Goal: Transaction & Acquisition: Purchase product/service

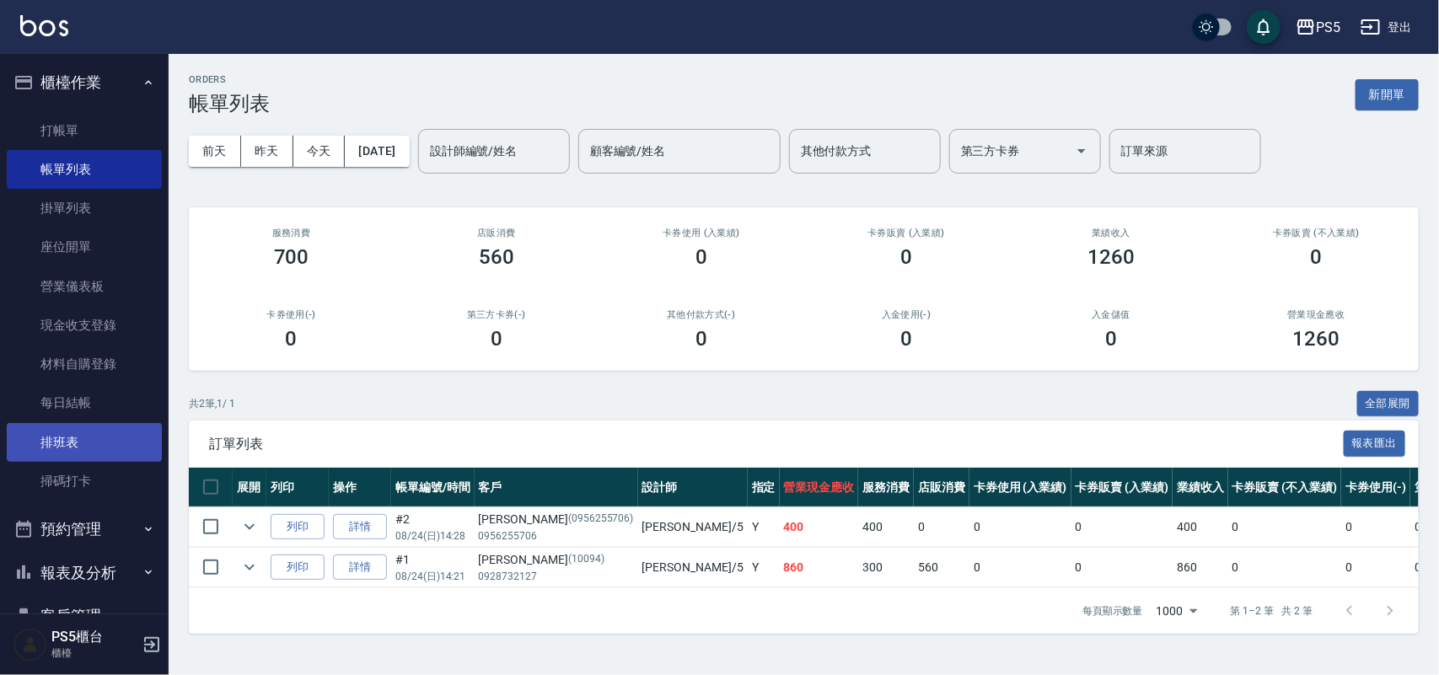
drag, startPoint x: 86, startPoint y: 456, endPoint x: 70, endPoint y: 432, distance: 29.2
click at [86, 456] on link "排班表" at bounding box center [84, 442] width 155 height 39
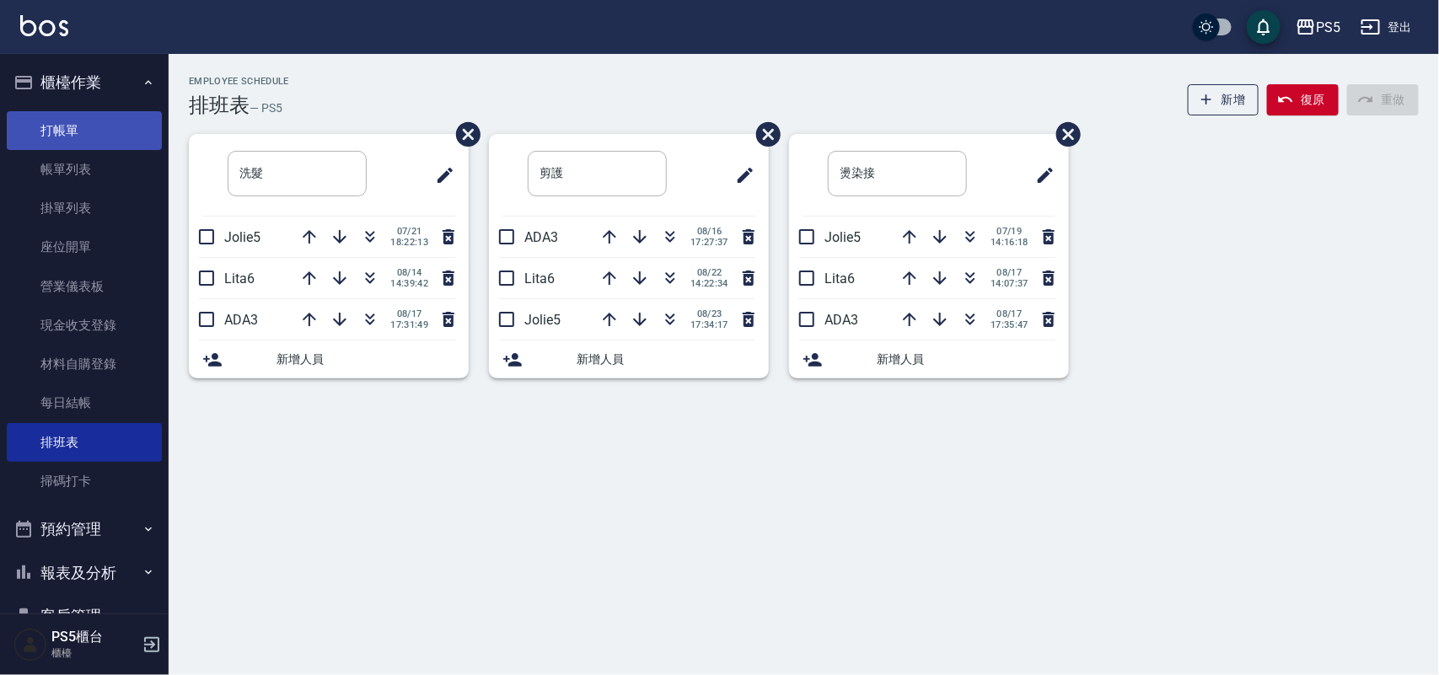
click at [55, 127] on link "打帳單" at bounding box center [84, 130] width 155 height 39
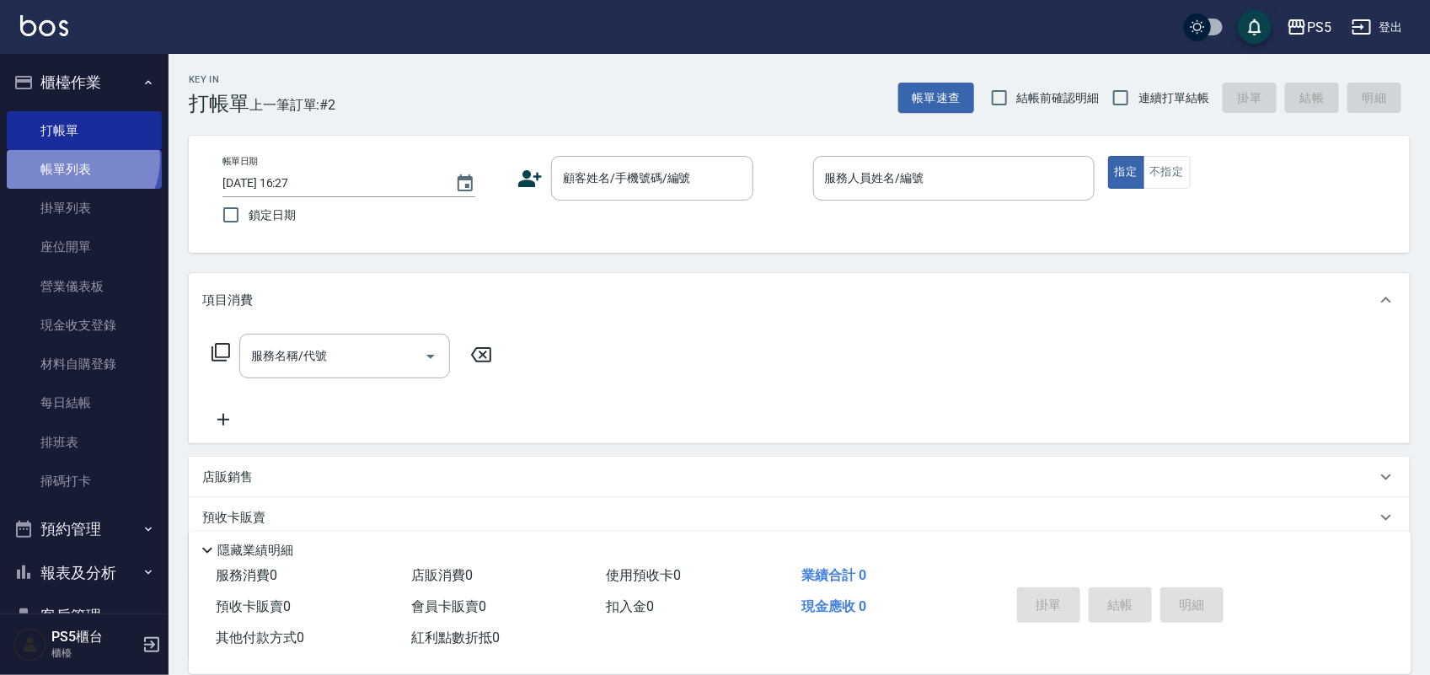
click at [78, 160] on link "帳單列表" at bounding box center [84, 169] width 155 height 39
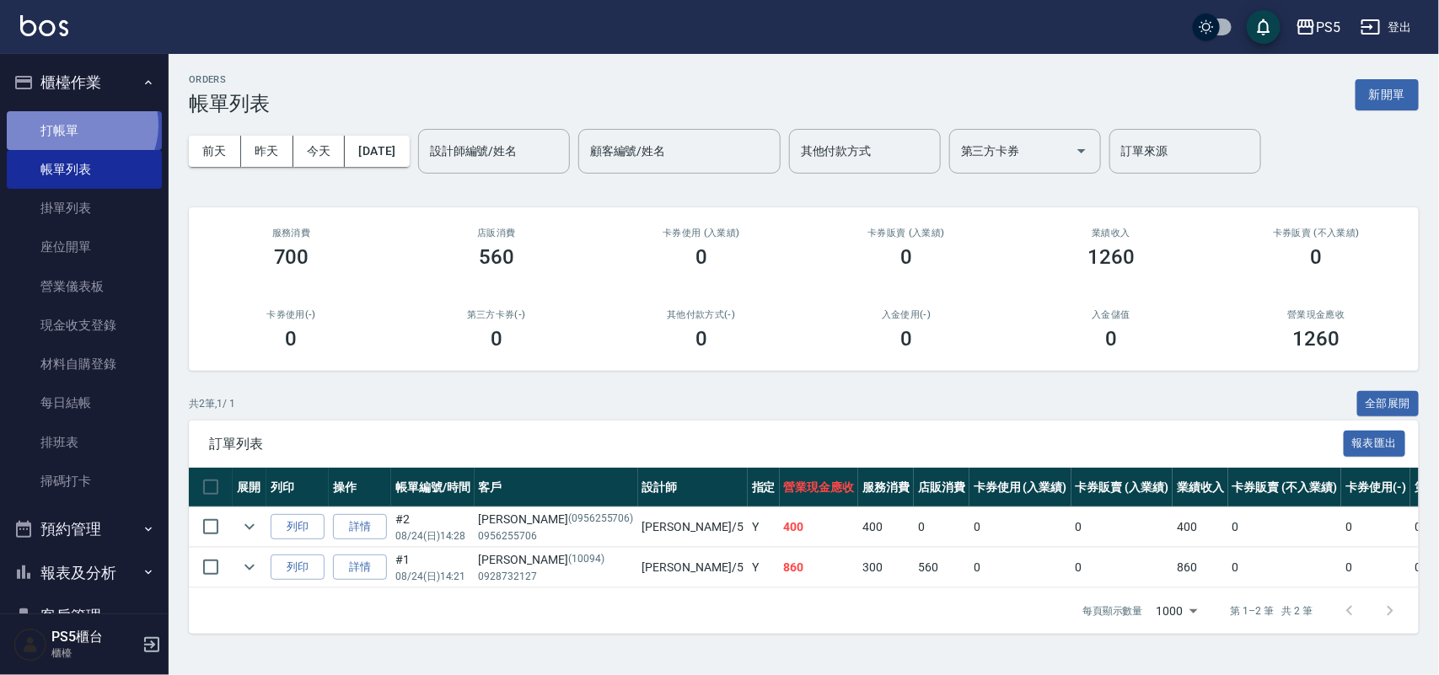
click at [78, 125] on link "打帳單" at bounding box center [84, 130] width 155 height 39
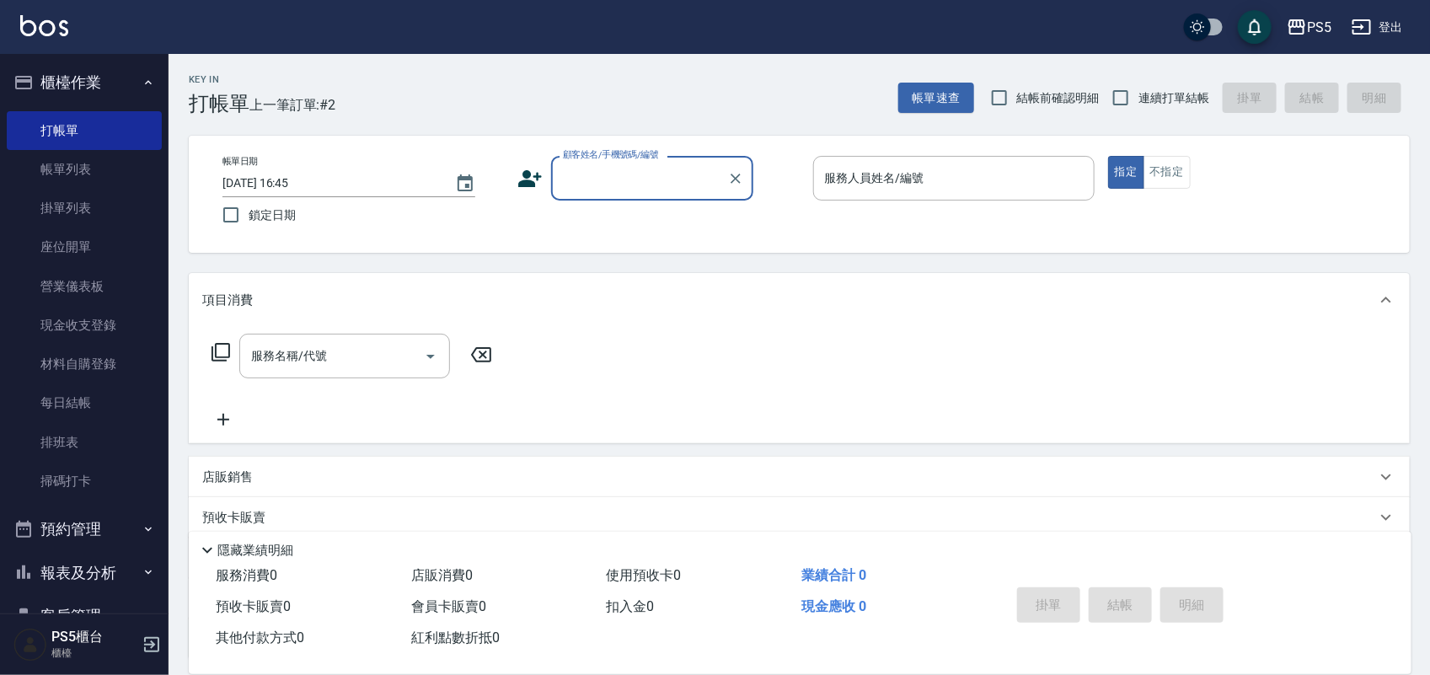
click at [567, 199] on div "顧客姓名/手機號碼/編號" at bounding box center [652, 178] width 202 height 45
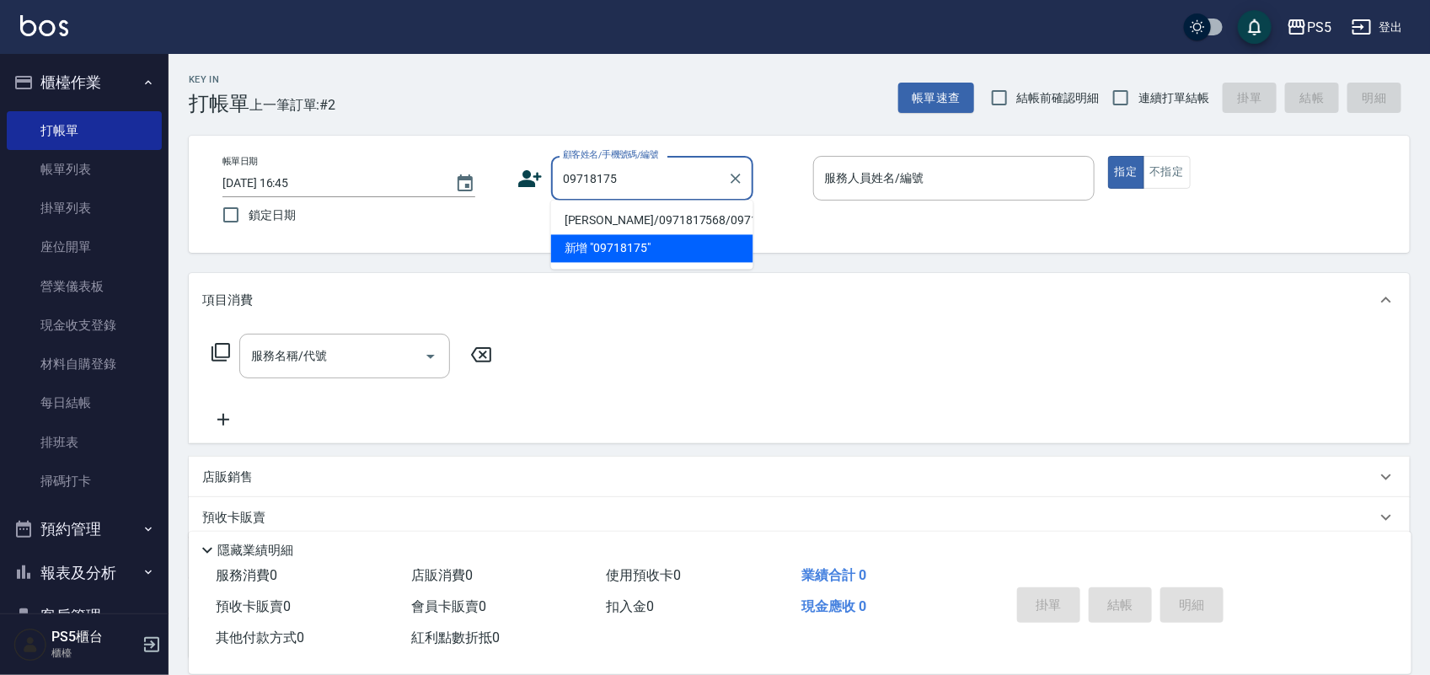
click at [618, 235] on li "[PERSON_NAME]/0971817568/0971817568" at bounding box center [652, 221] width 202 height 28
type input "[PERSON_NAME]/0971817568/0971817568"
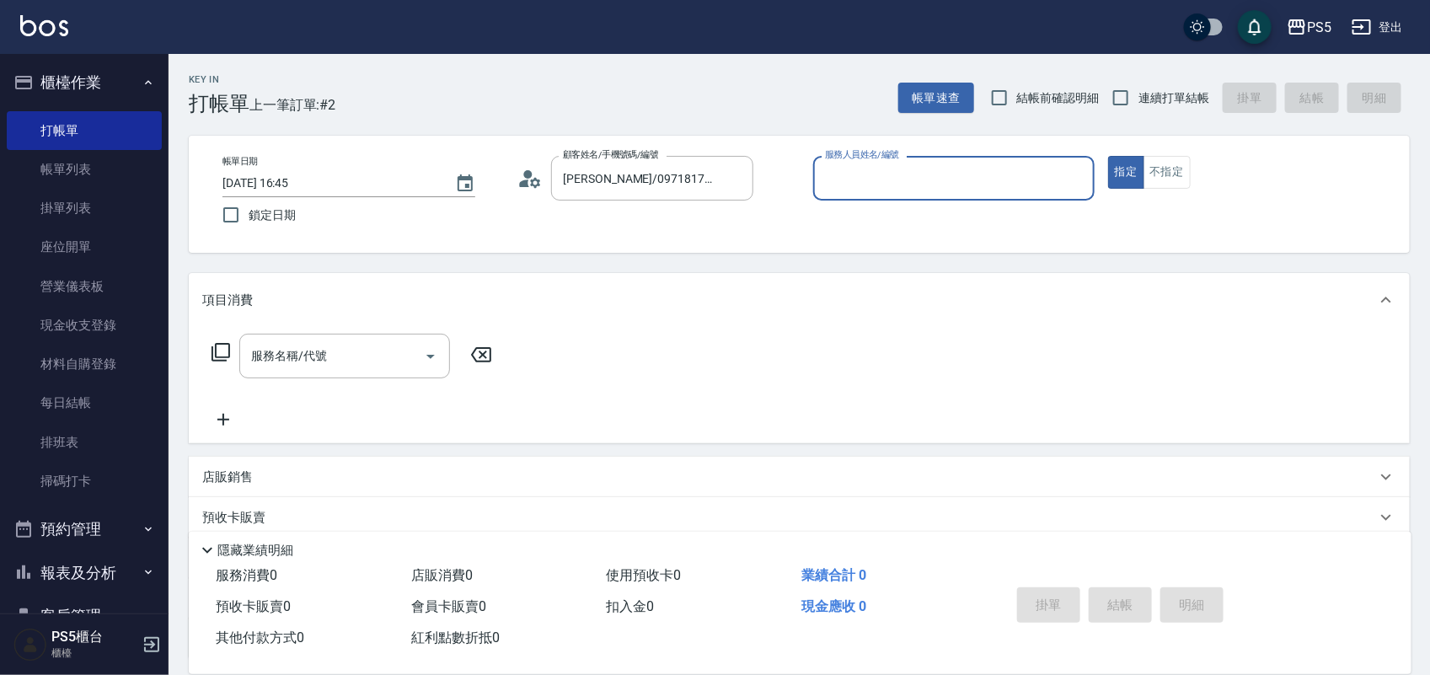
type input "[PERSON_NAME]-5"
click at [339, 362] on input "服務名稱/代號" at bounding box center [332, 355] width 170 height 29
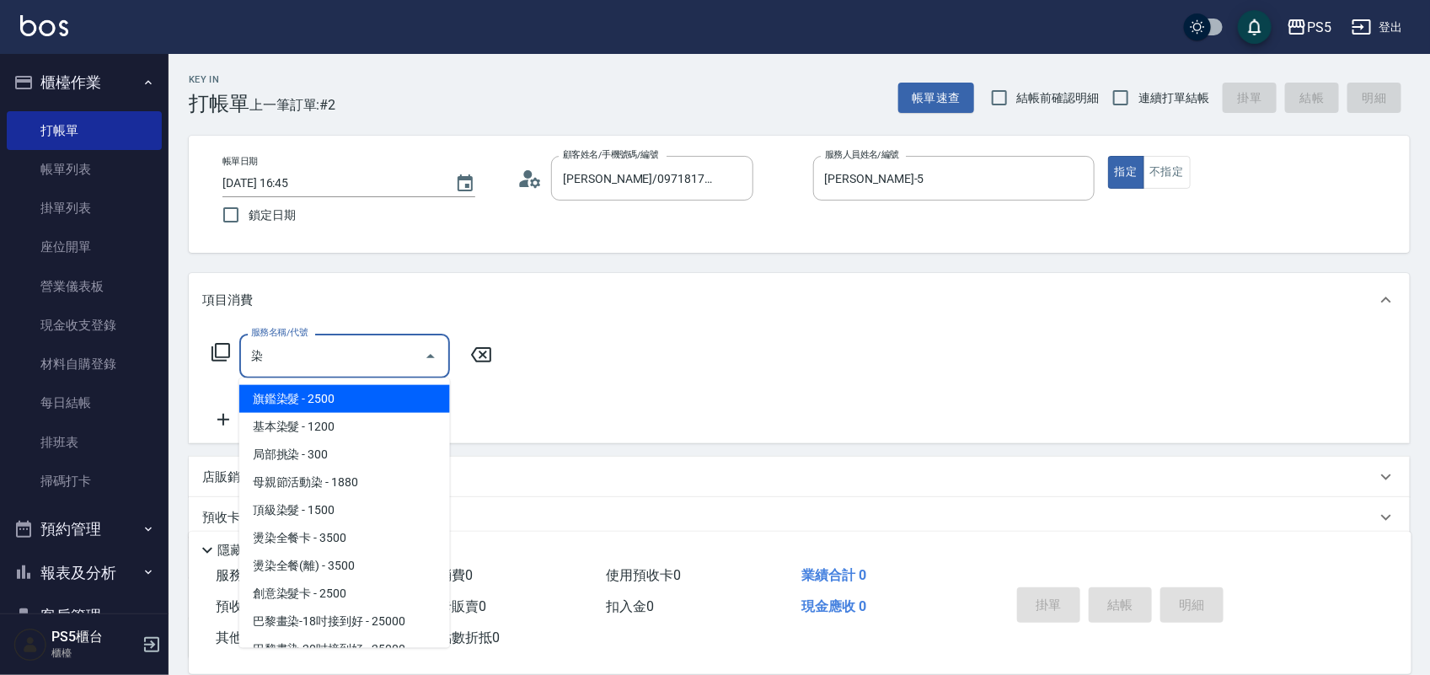
click at [325, 390] on span "旗鑑染髮 - 2500" at bounding box center [344, 399] width 211 height 28
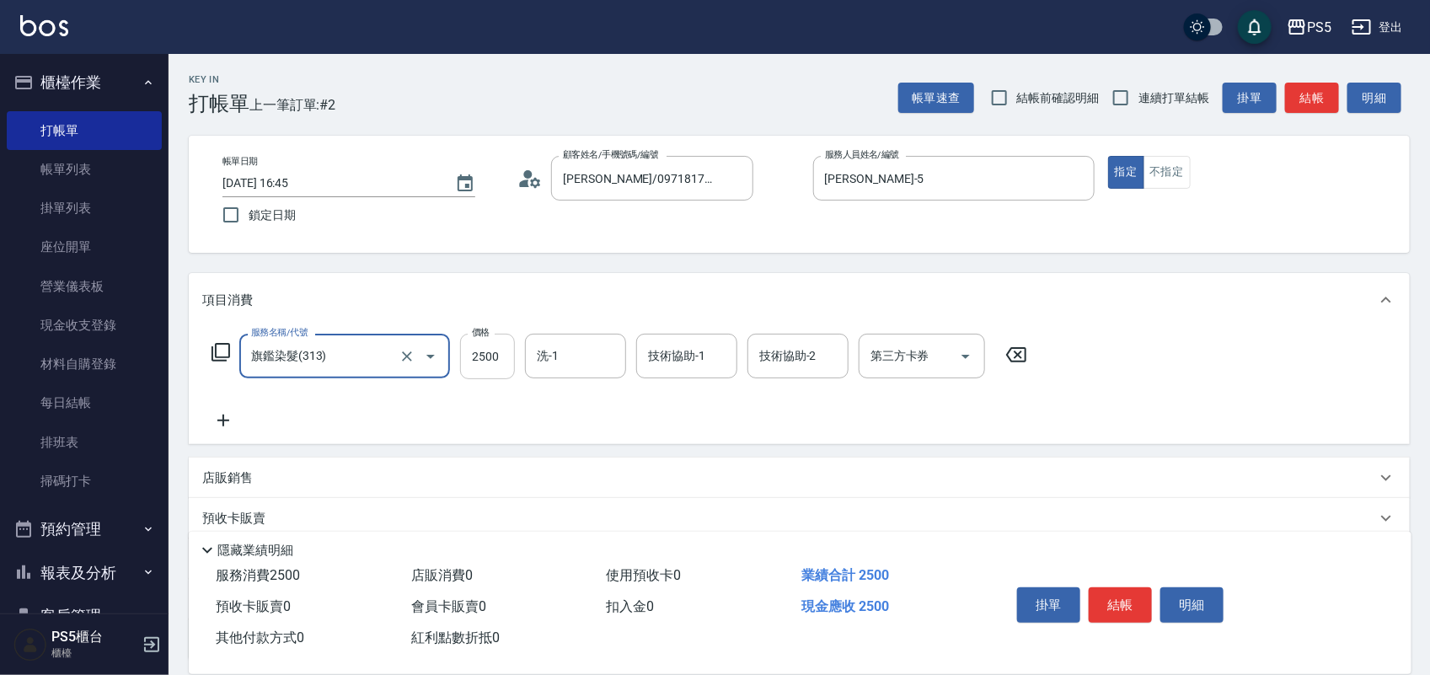
type input "旗鑑染髮(313)"
click at [478, 358] on input "2500" at bounding box center [487, 357] width 55 height 46
type input "2800"
click at [584, 360] on input "洗-1" at bounding box center [576, 355] width 86 height 29
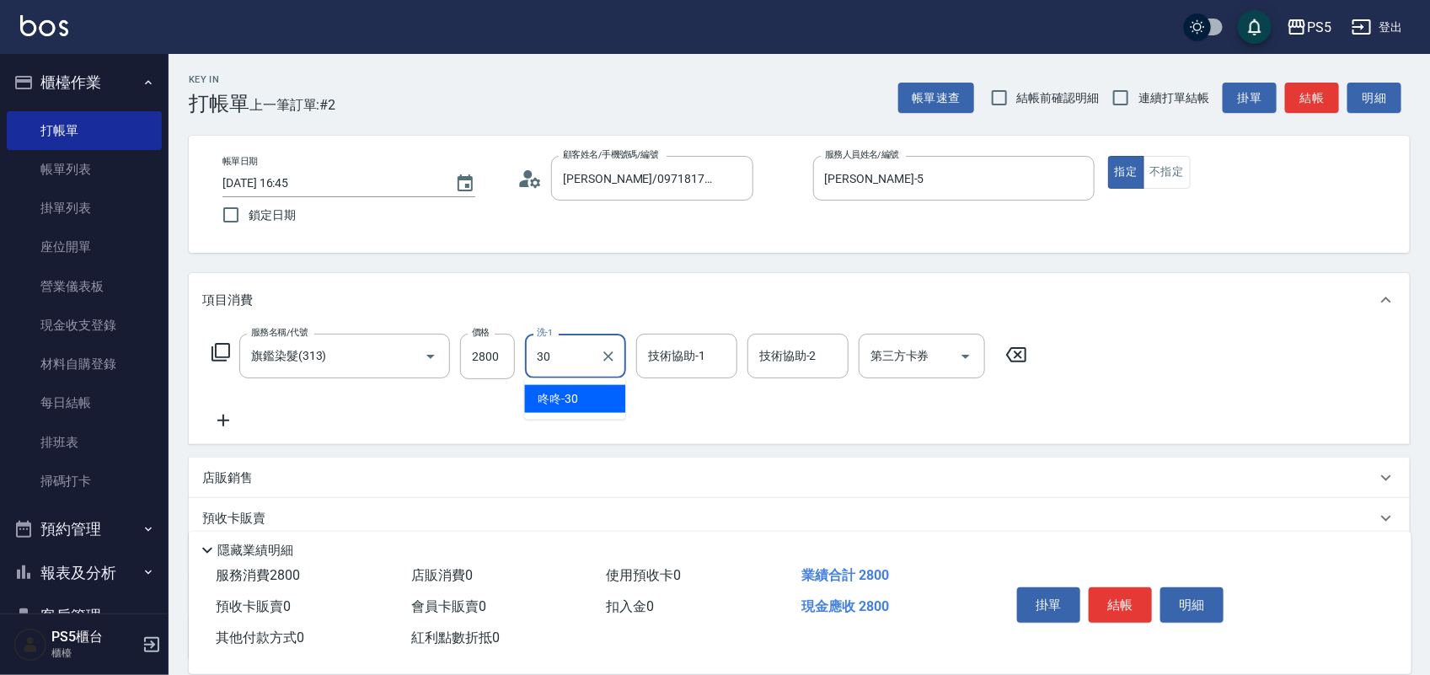
type input "咚咚-30"
click at [1113, 587] on button "結帳" at bounding box center [1120, 604] width 63 height 35
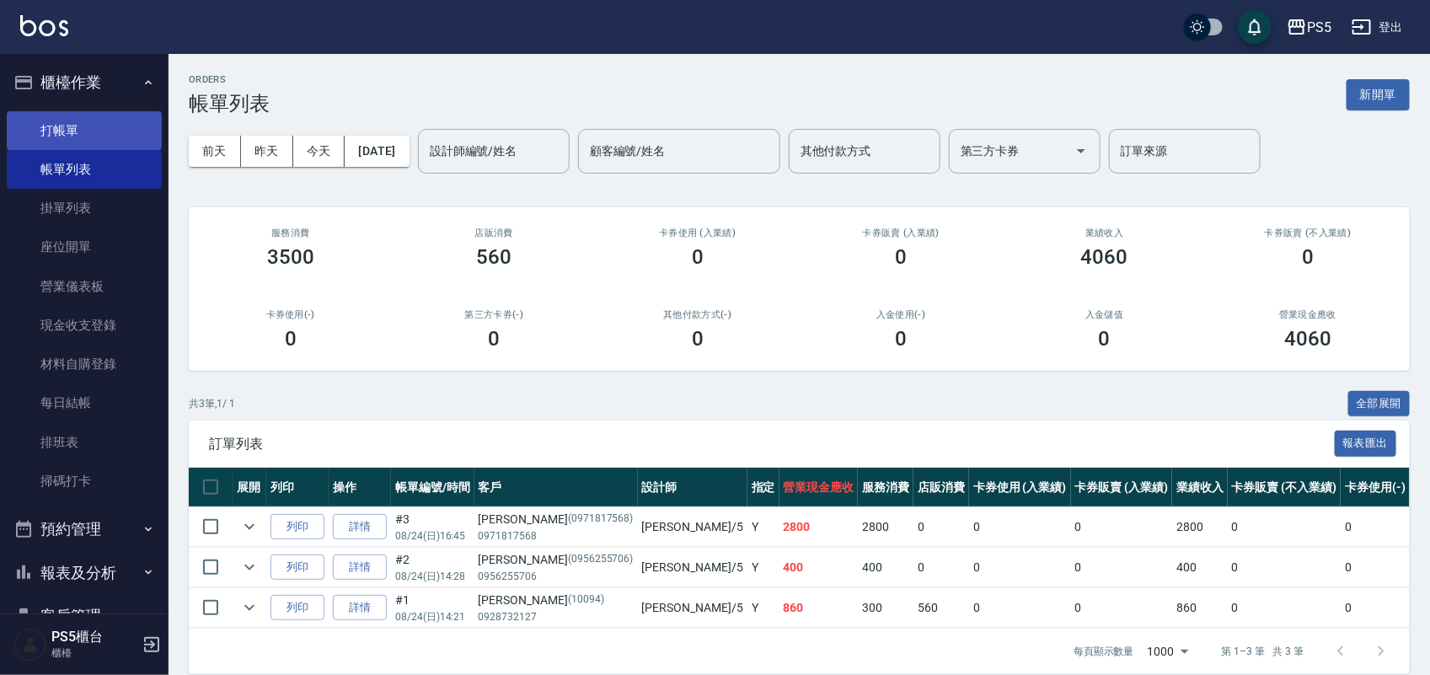
click at [61, 132] on link "打帳單" at bounding box center [84, 130] width 155 height 39
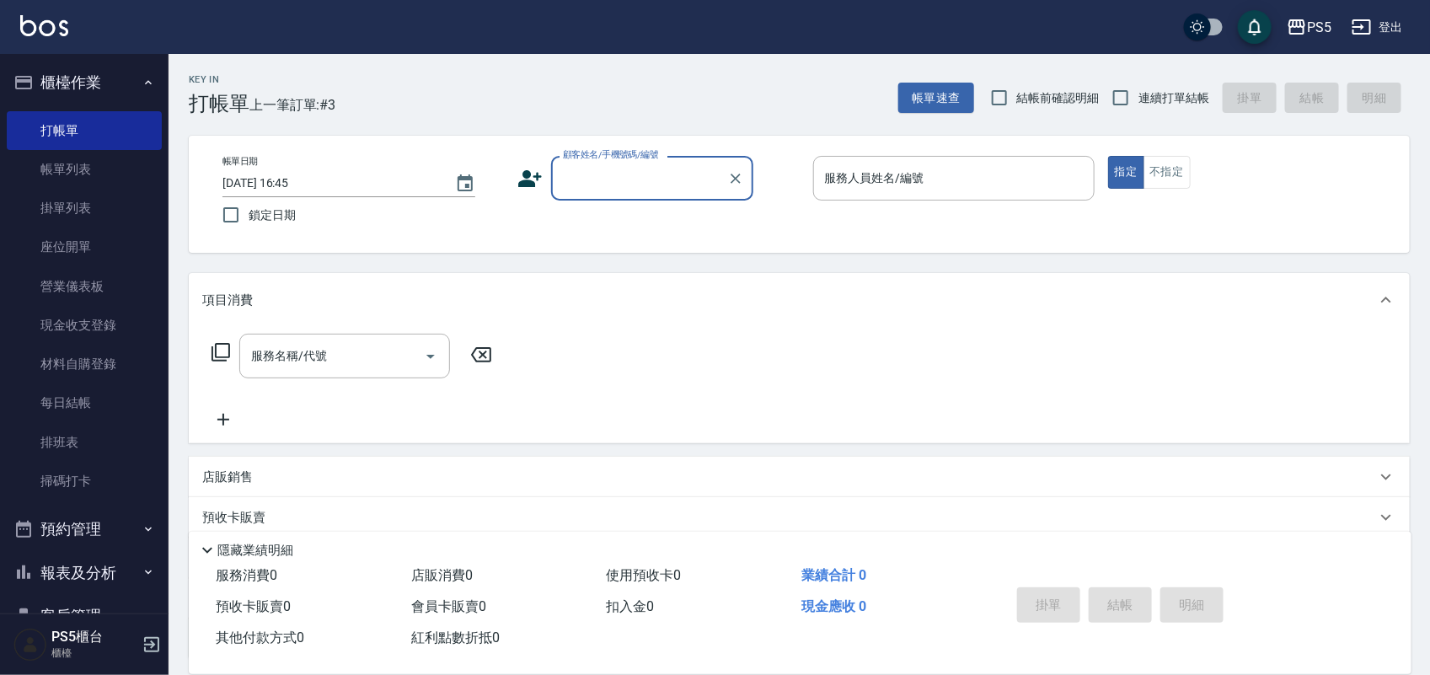
click at [601, 158] on label "顧客姓名/手機號碼/編號" at bounding box center [611, 154] width 96 height 13
click at [601, 164] on input "顧客姓名/手機號碼/編號" at bounding box center [640, 178] width 162 height 29
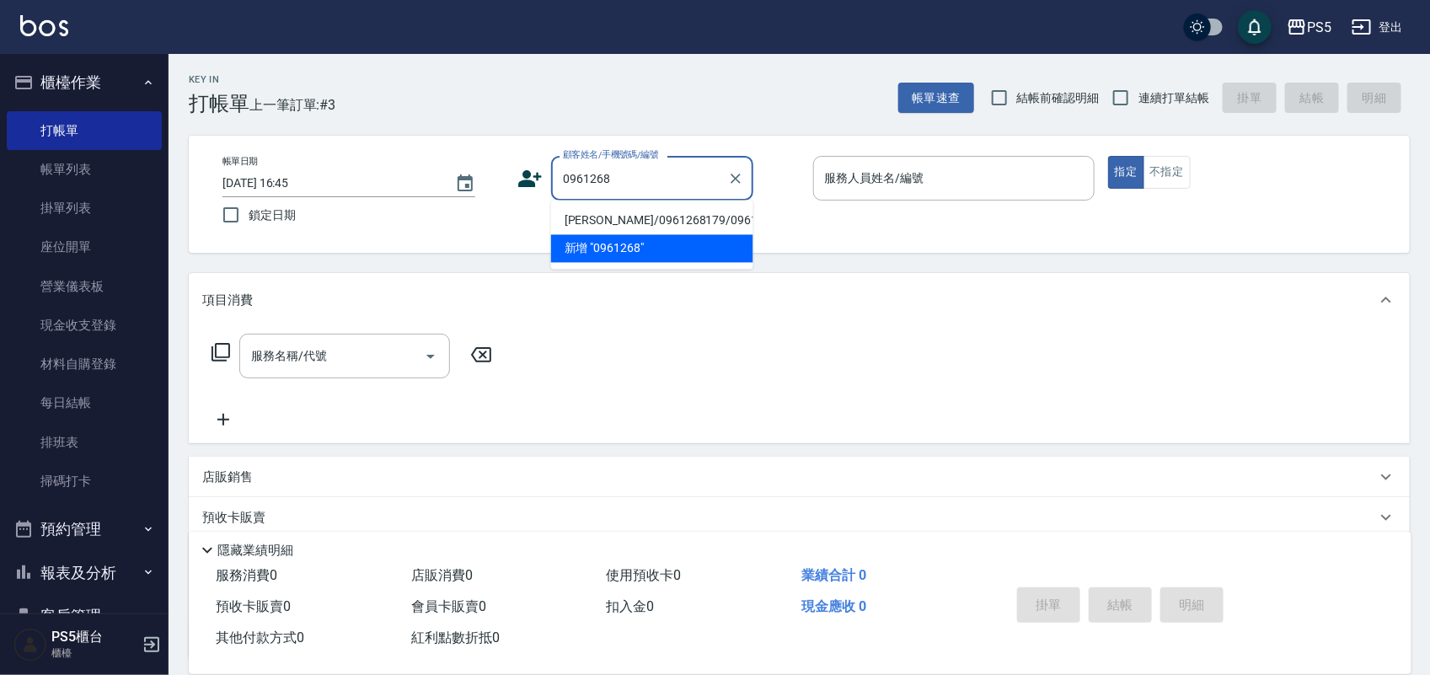
click at [596, 219] on li "[PERSON_NAME]/0961268179/0961268179" at bounding box center [652, 221] width 202 height 28
type input "[PERSON_NAME]/0961268179/0961268179"
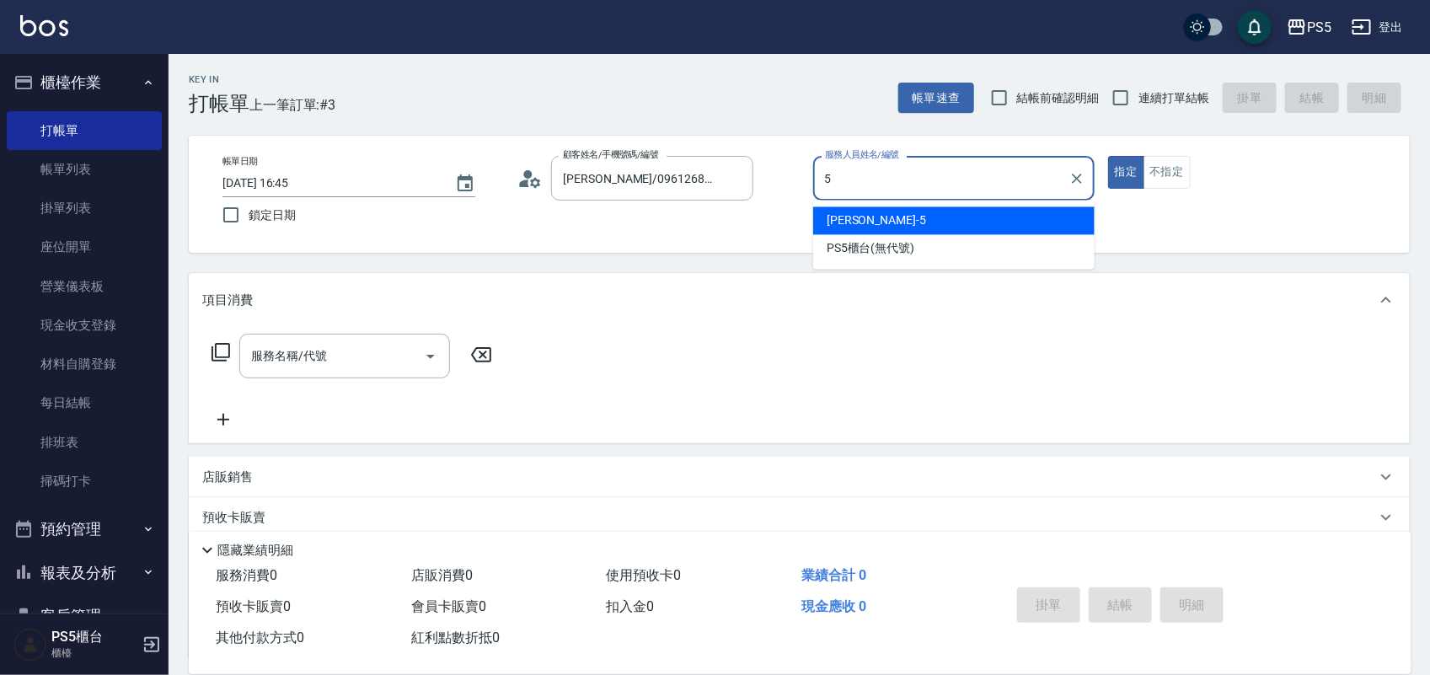
type input "[PERSON_NAME]-5"
type button "true"
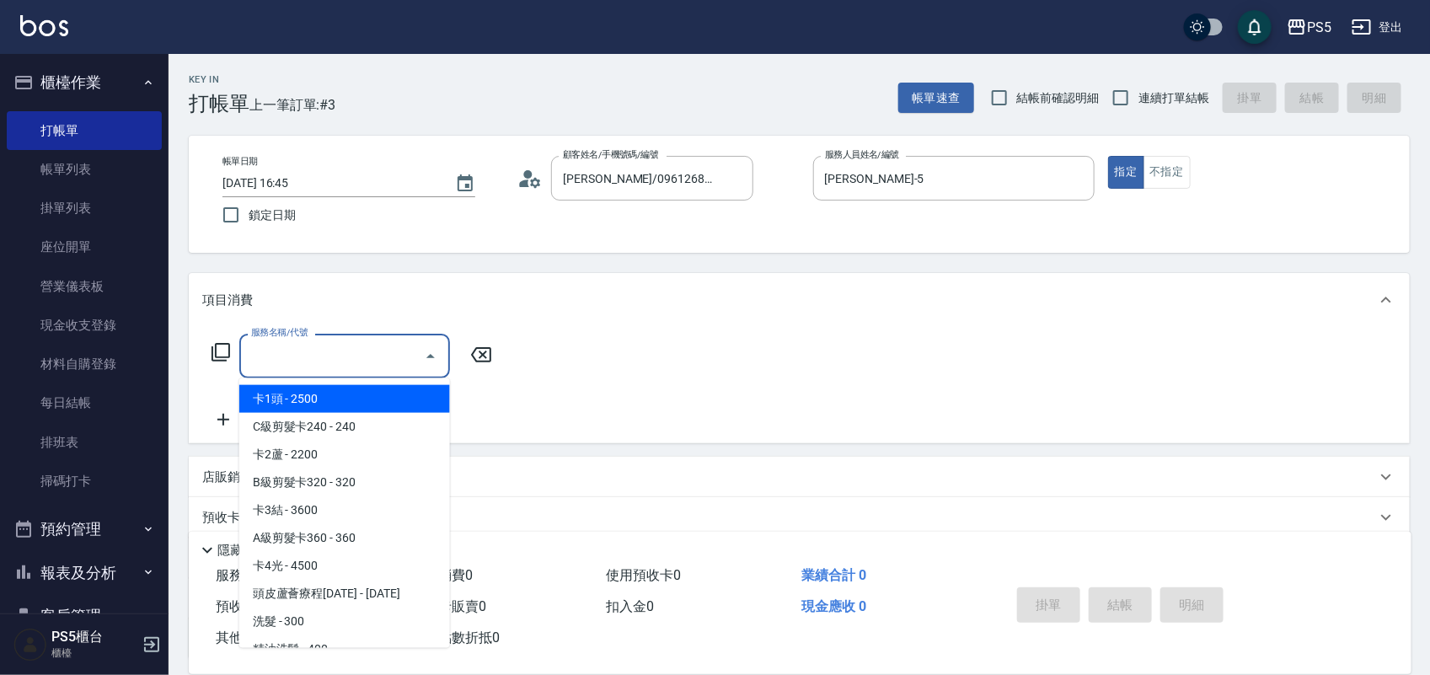
click at [296, 355] on div "服務名稱/代號 服務名稱/代號" at bounding box center [344, 356] width 211 height 45
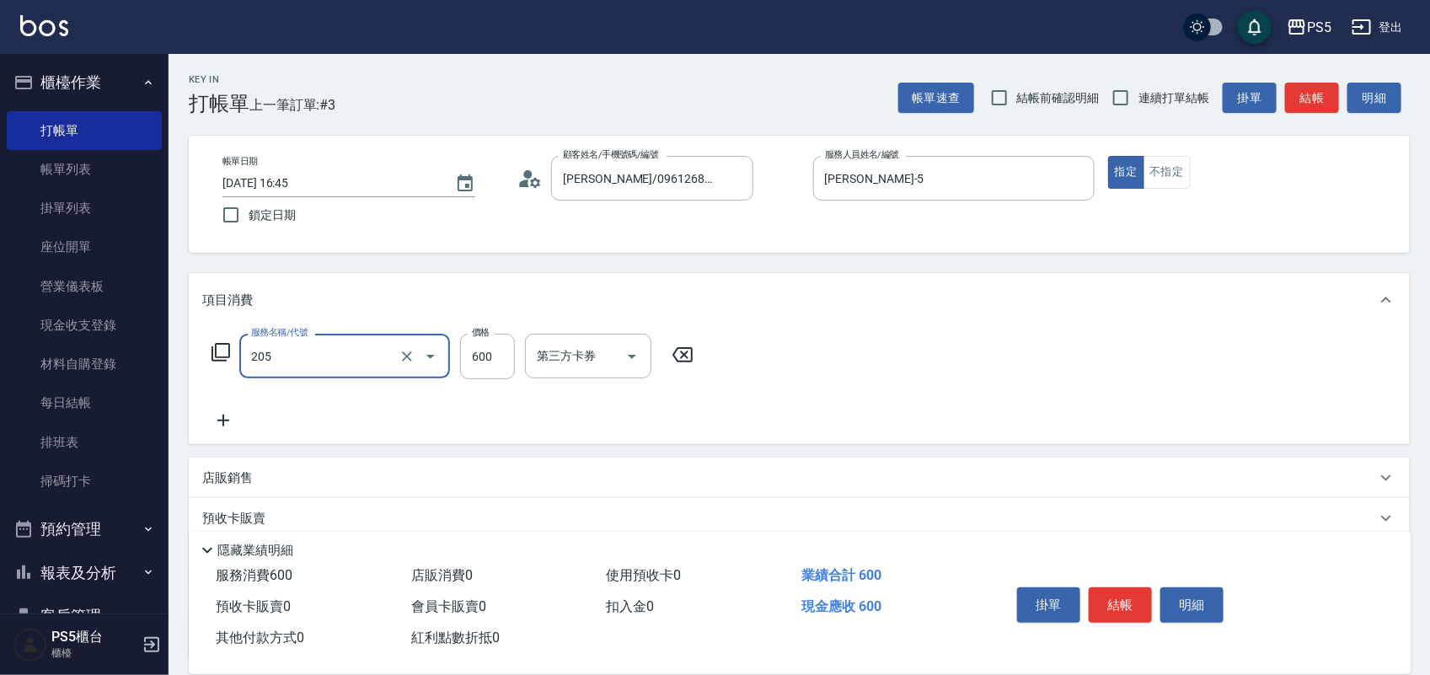
type input "A級洗剪600(205)"
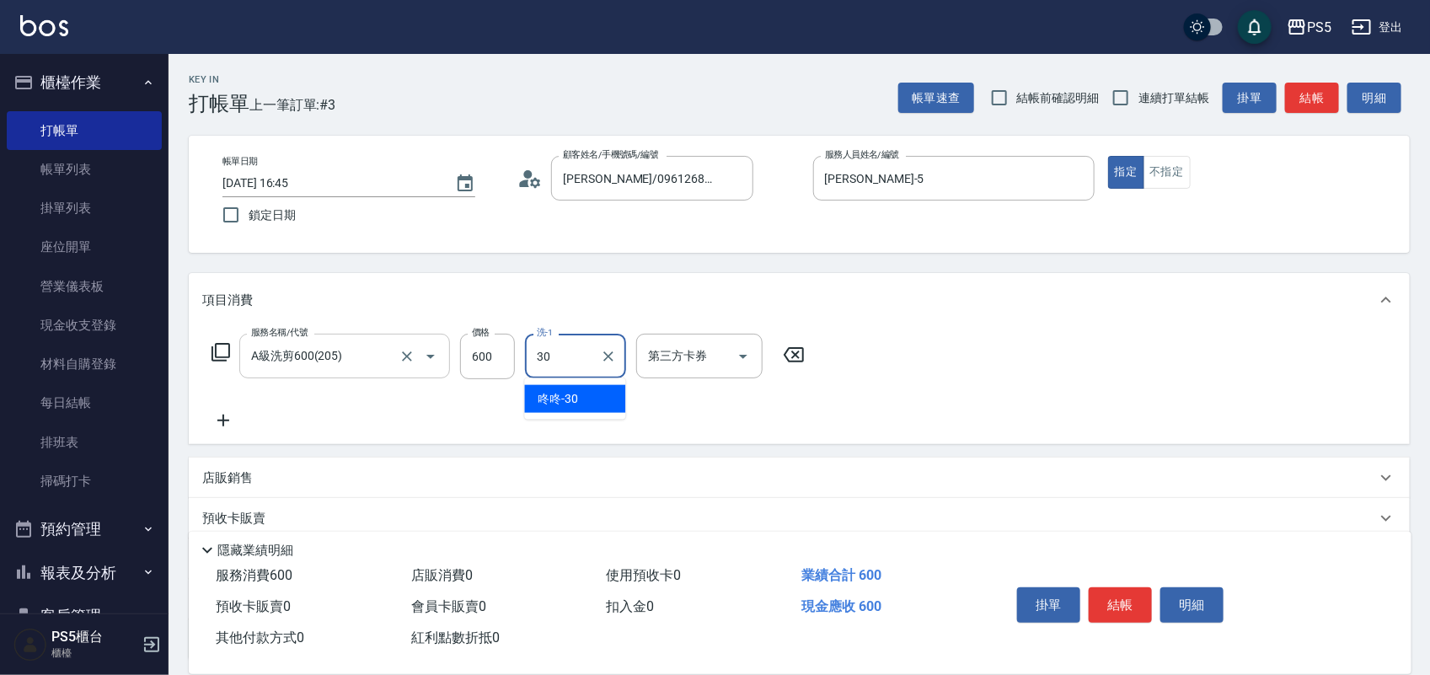
type input "咚咚-30"
click at [1113, 608] on button "結帳" at bounding box center [1120, 604] width 63 height 35
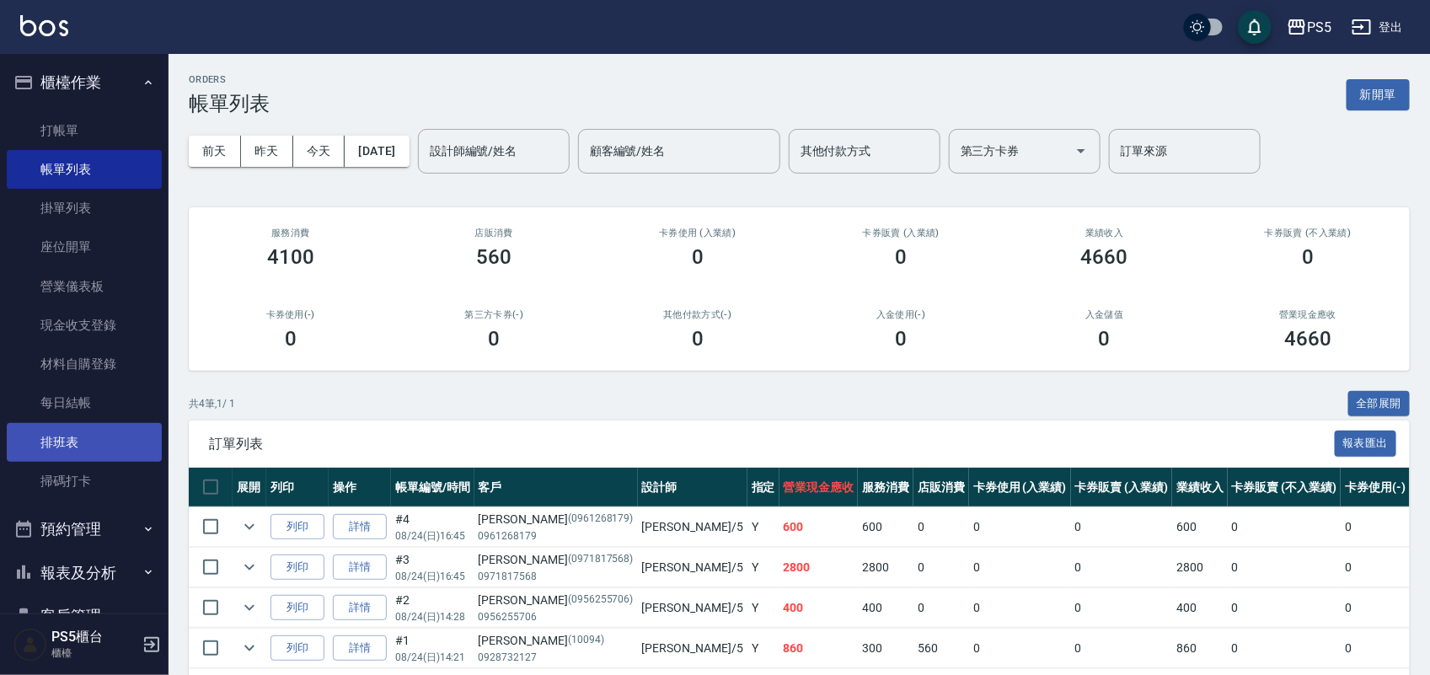
scroll to position [211, 0]
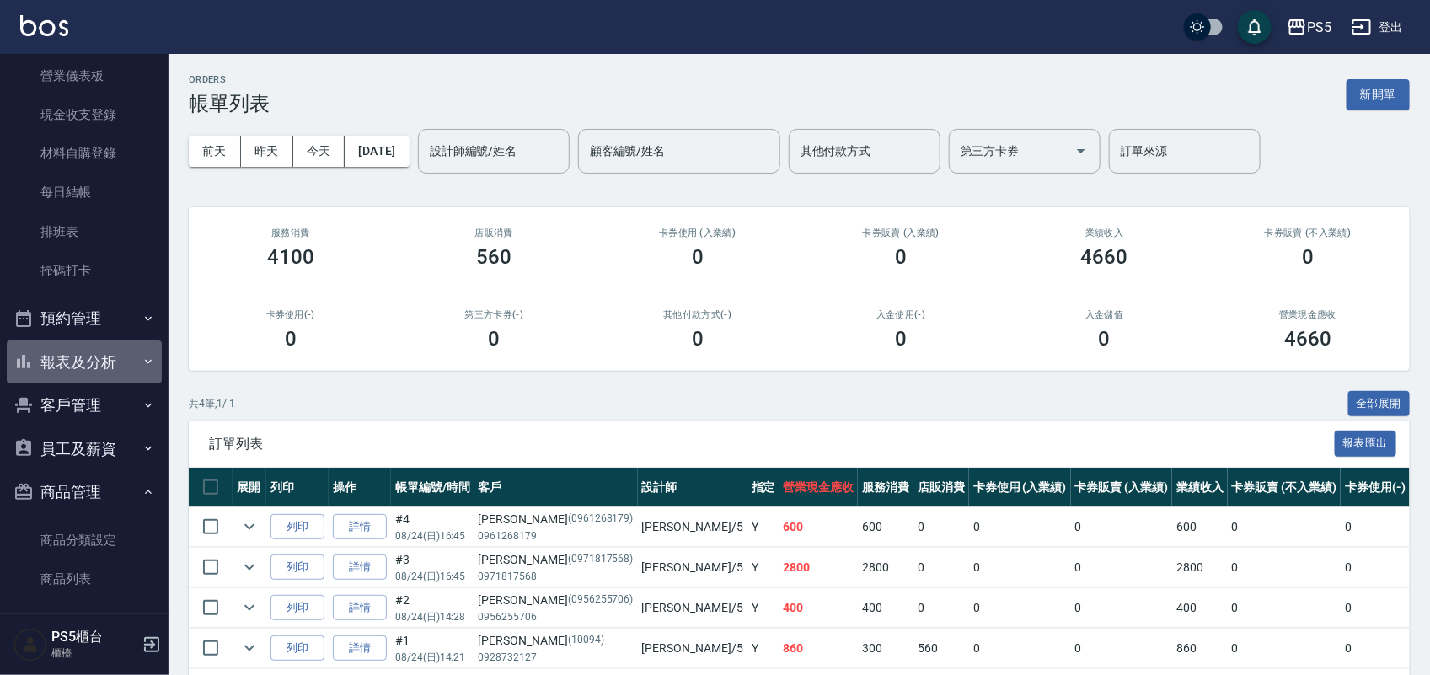
click at [104, 351] on button "報表及分析" at bounding box center [84, 363] width 155 height 44
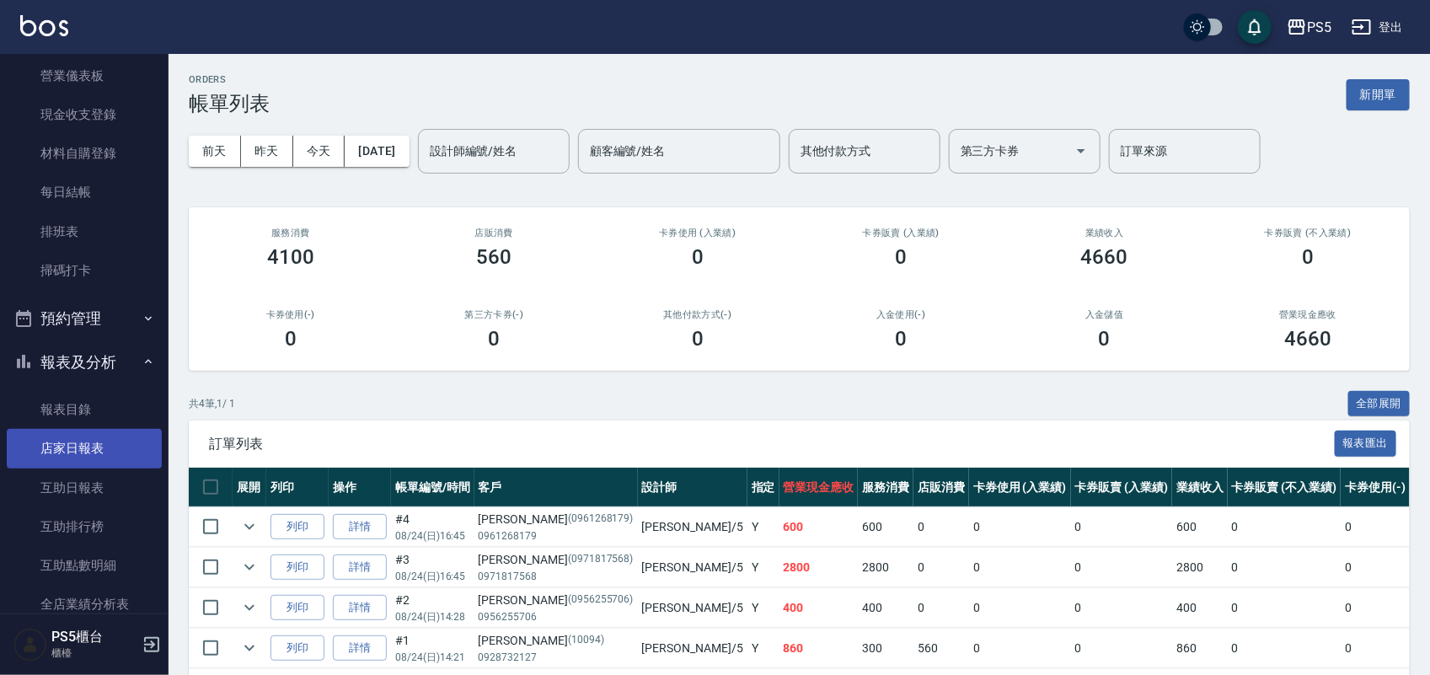
scroll to position [421, 0]
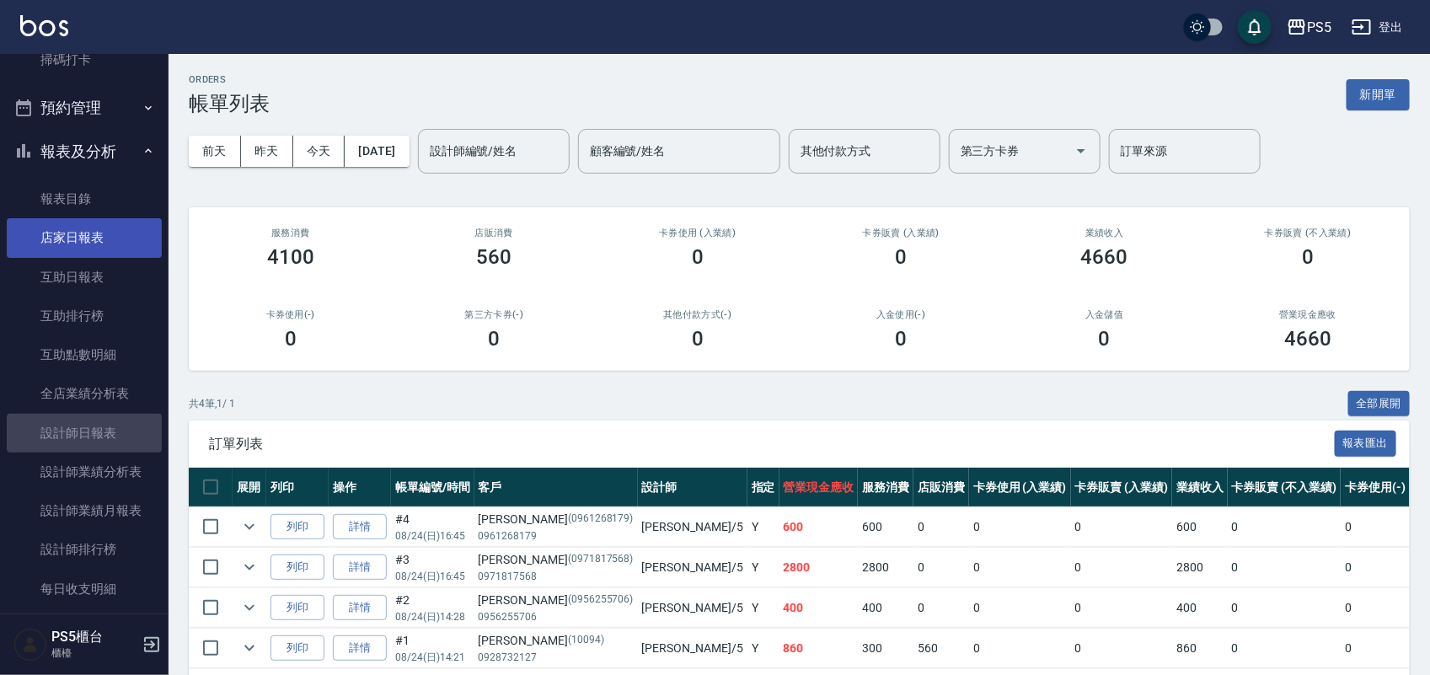
click at [94, 447] on link "設計師日報表" at bounding box center [84, 433] width 155 height 39
